Goal: Complete application form

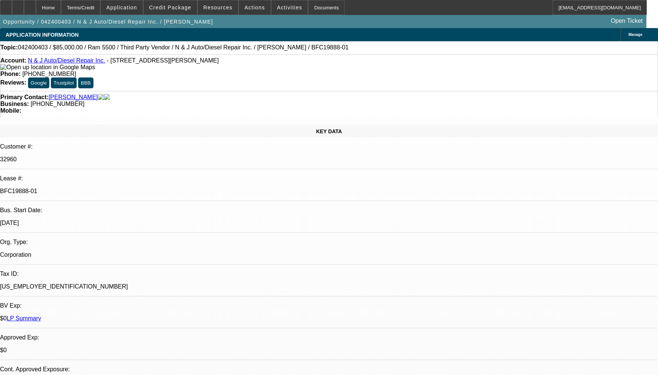
select select "0"
select select "6"
select select "0"
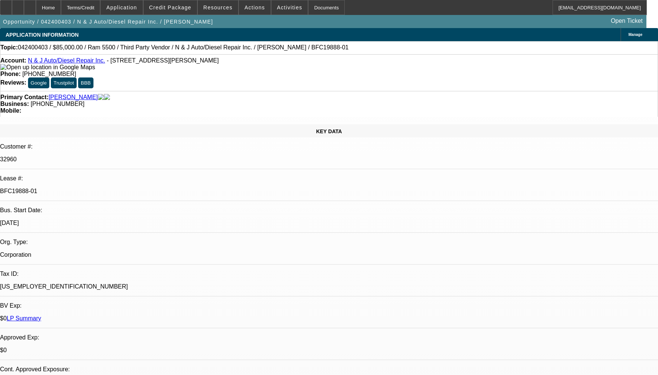
select select "0"
select select "6"
select select "0"
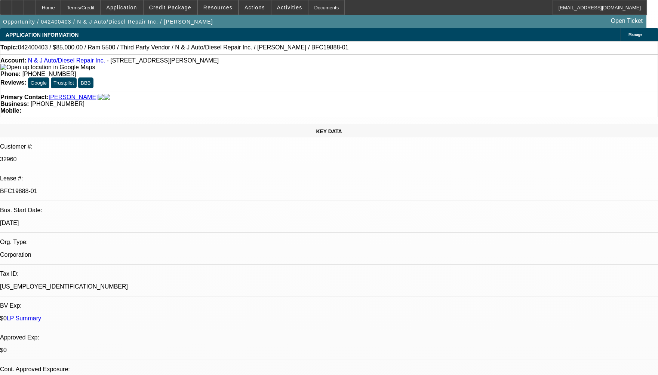
select select "0"
select select "6"
select select "0"
select select "2"
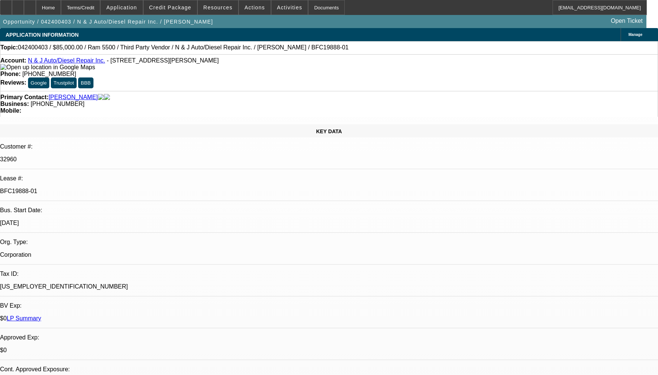
select select "0"
select select "6"
